Goal: Find specific page/section: Find specific page/section

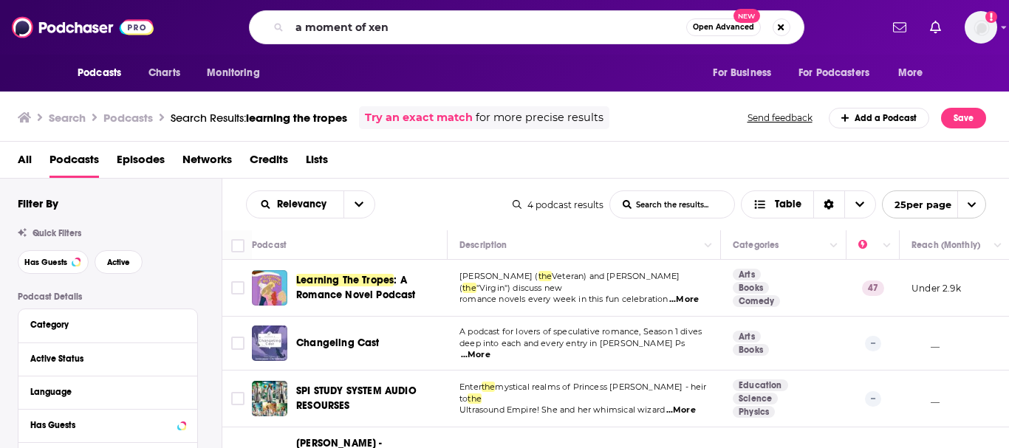
type input "a moment of xen"
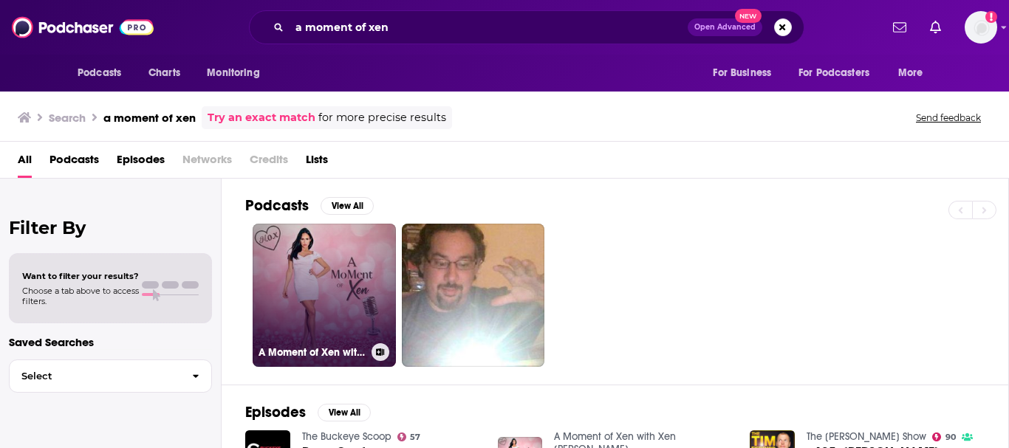
click at [338, 277] on link "A Moment of Xen with Xen [PERSON_NAME]" at bounding box center [324, 295] width 143 height 143
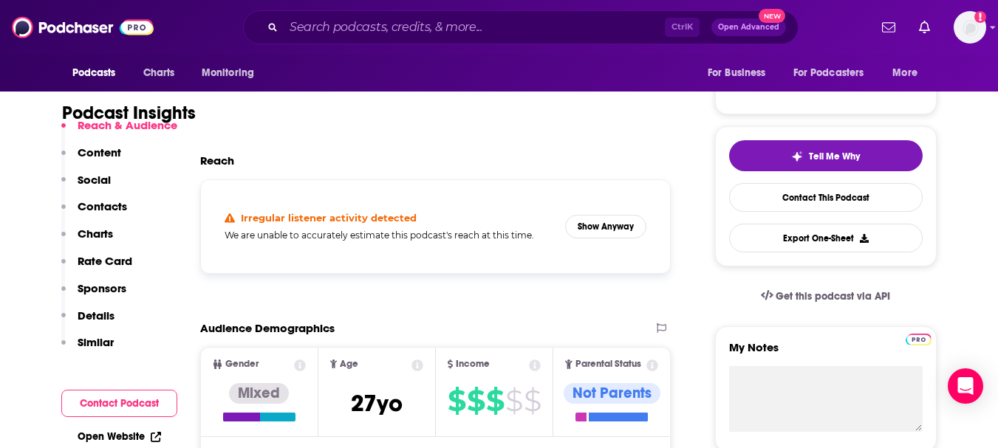
scroll to position [297, 0]
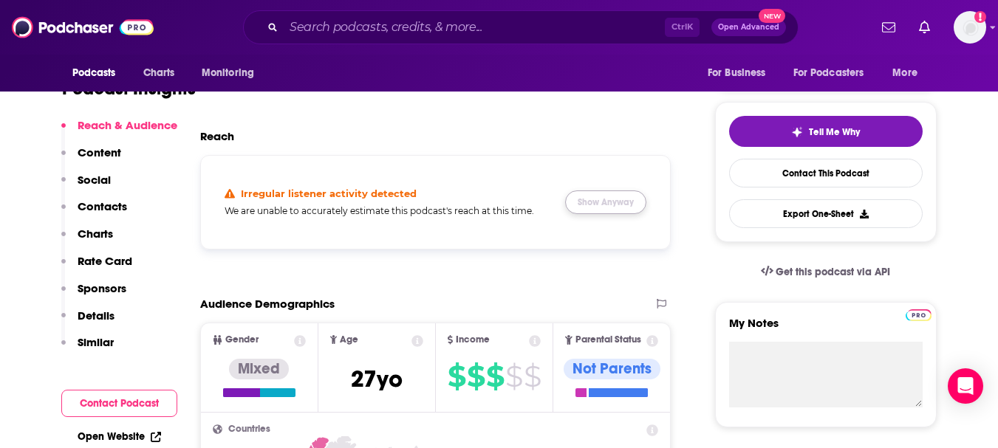
click at [589, 202] on button "Show Anyway" at bounding box center [605, 203] width 81 height 24
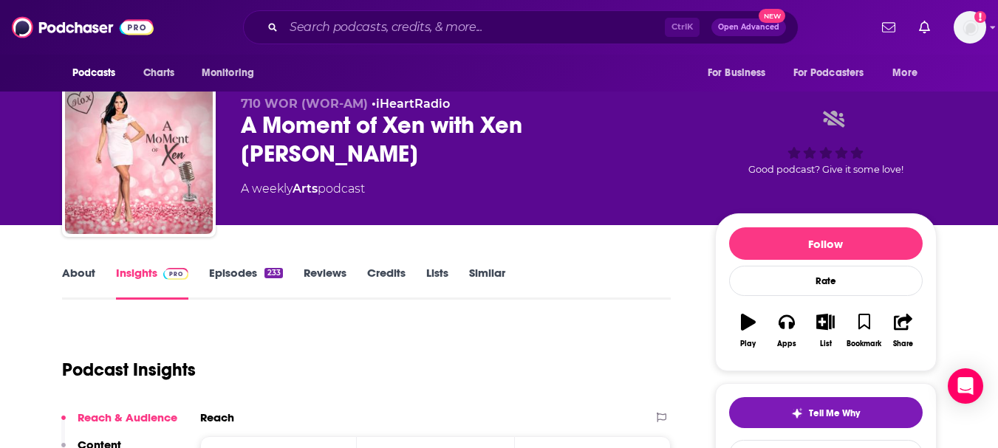
scroll to position [0, 0]
